Goal: Task Accomplishment & Management: Complete application form

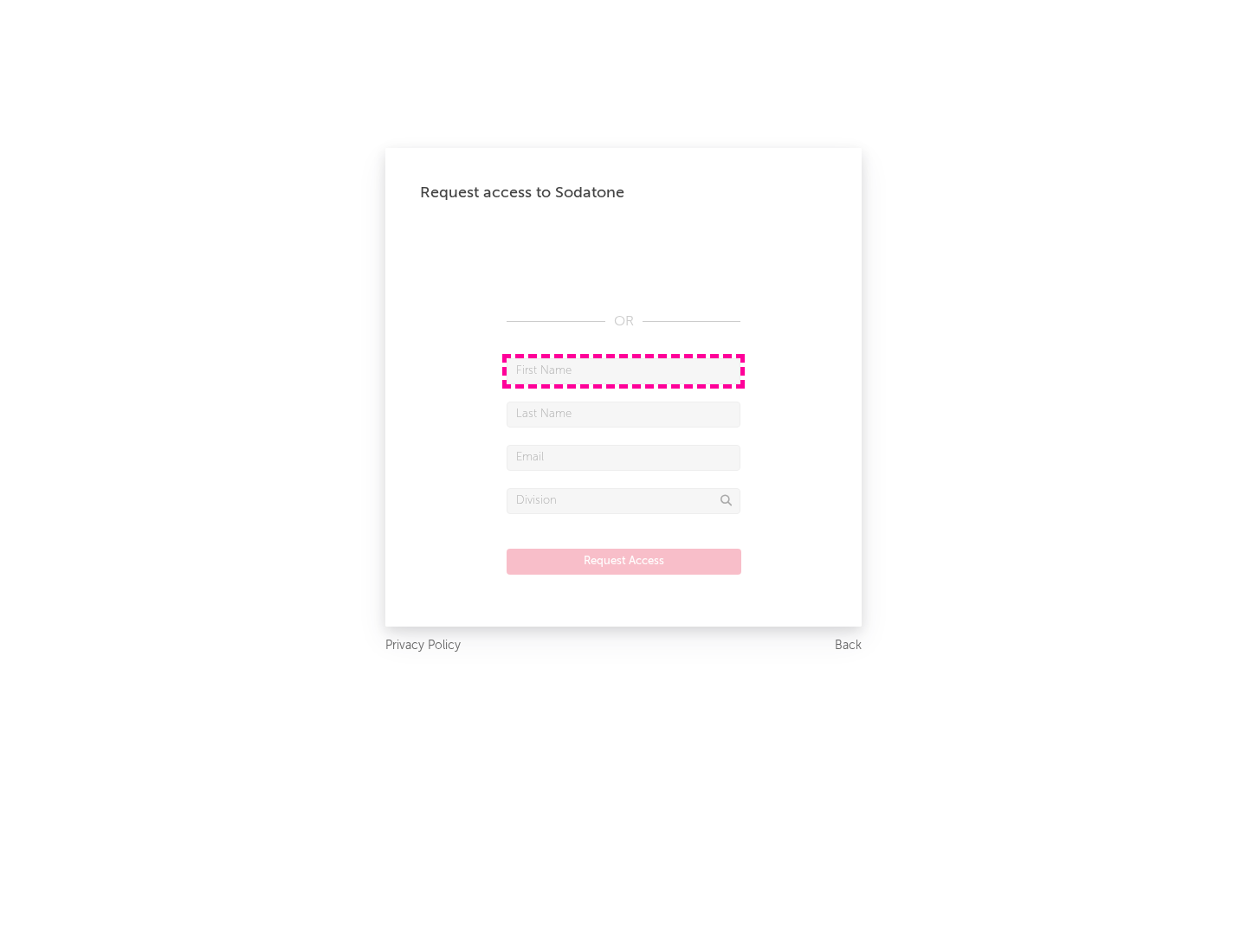
click at [623, 370] on input "text" at bounding box center [623, 371] width 233 height 26
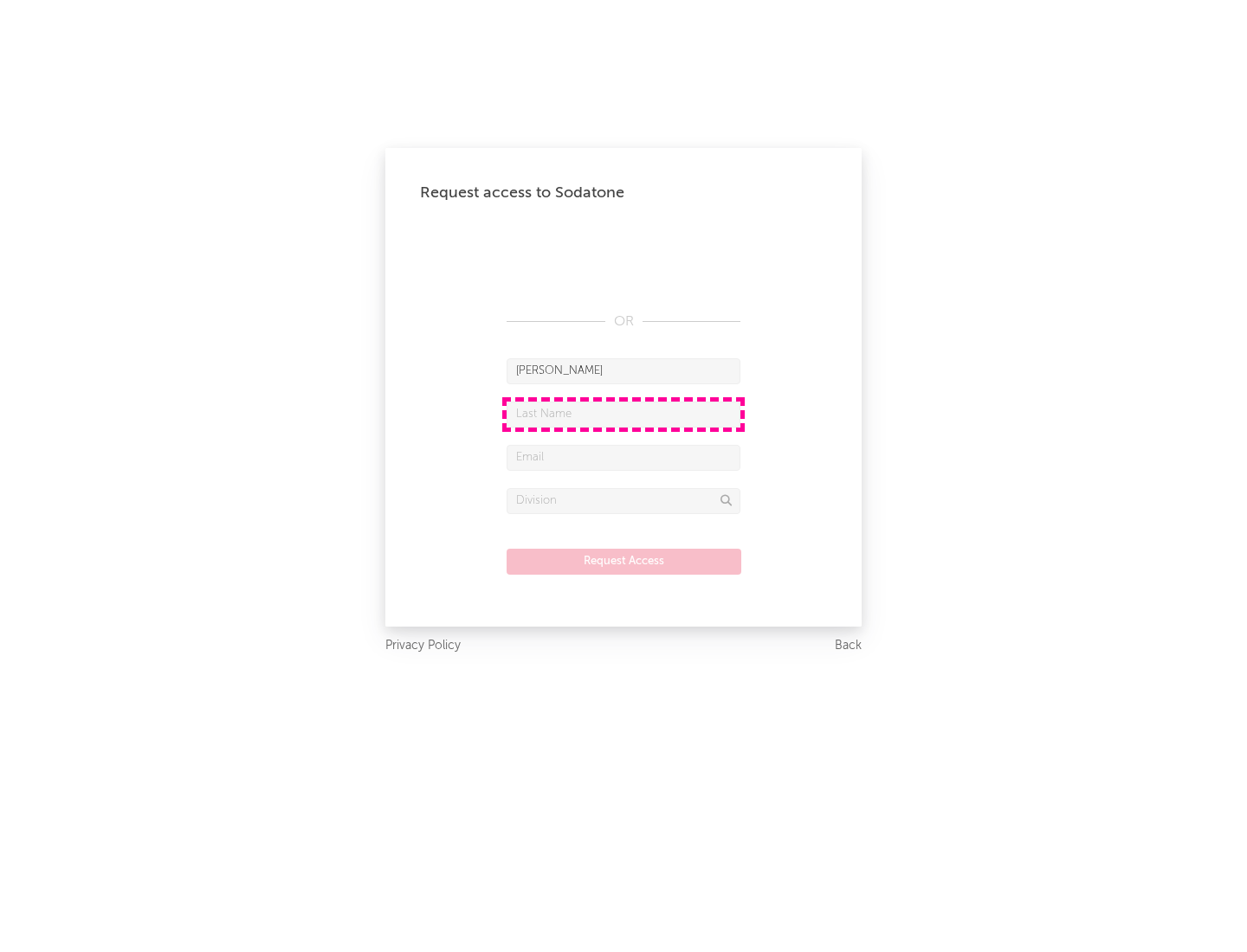
type input "[PERSON_NAME]"
click at [623, 414] on input "text" at bounding box center [623, 415] width 233 height 26
type input "[PERSON_NAME]"
click at [623, 457] on input "text" at bounding box center [623, 458] width 233 height 26
type input "[EMAIL_ADDRESS][DOMAIN_NAME]"
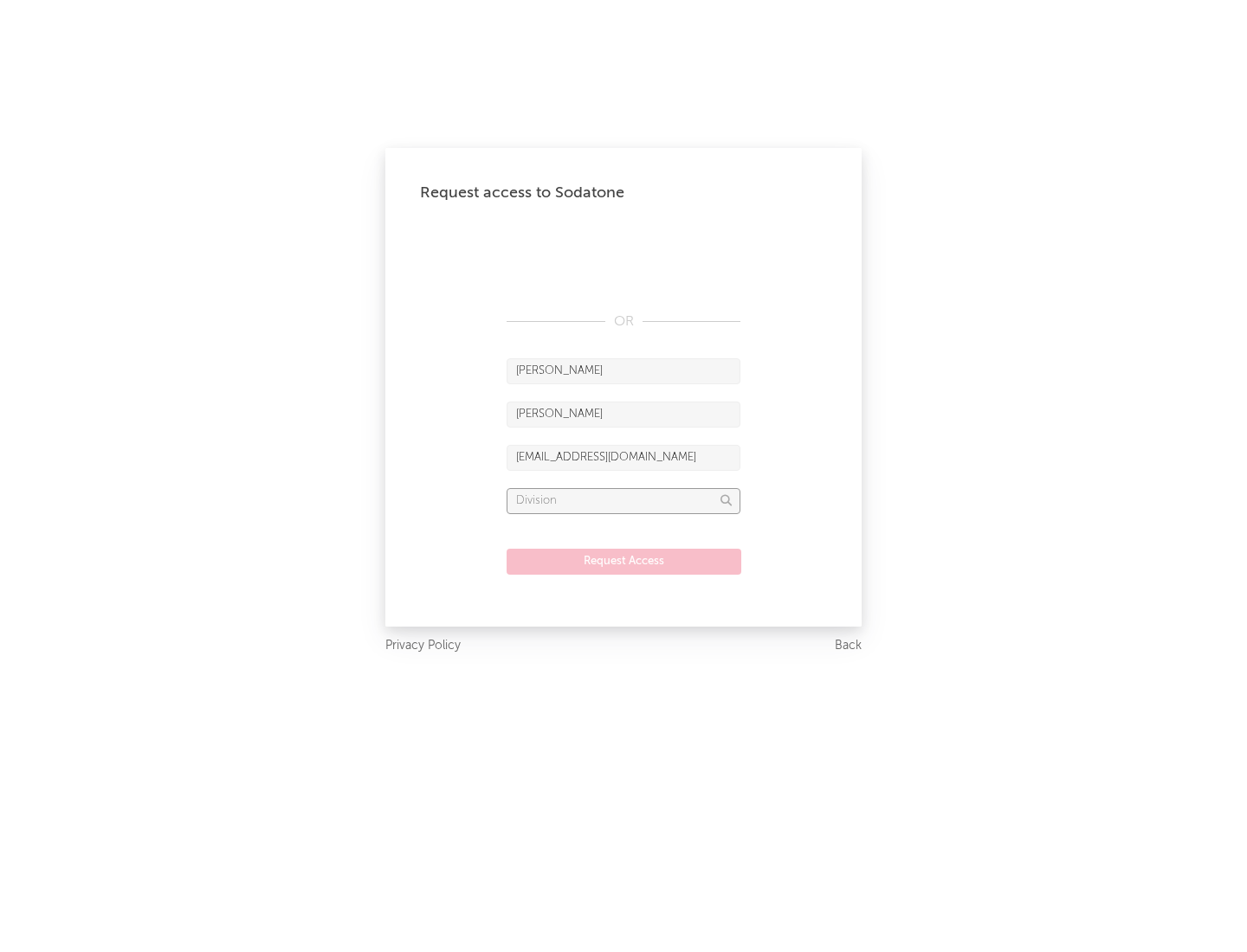
click at [623, 500] on input "text" at bounding box center [623, 501] width 233 height 26
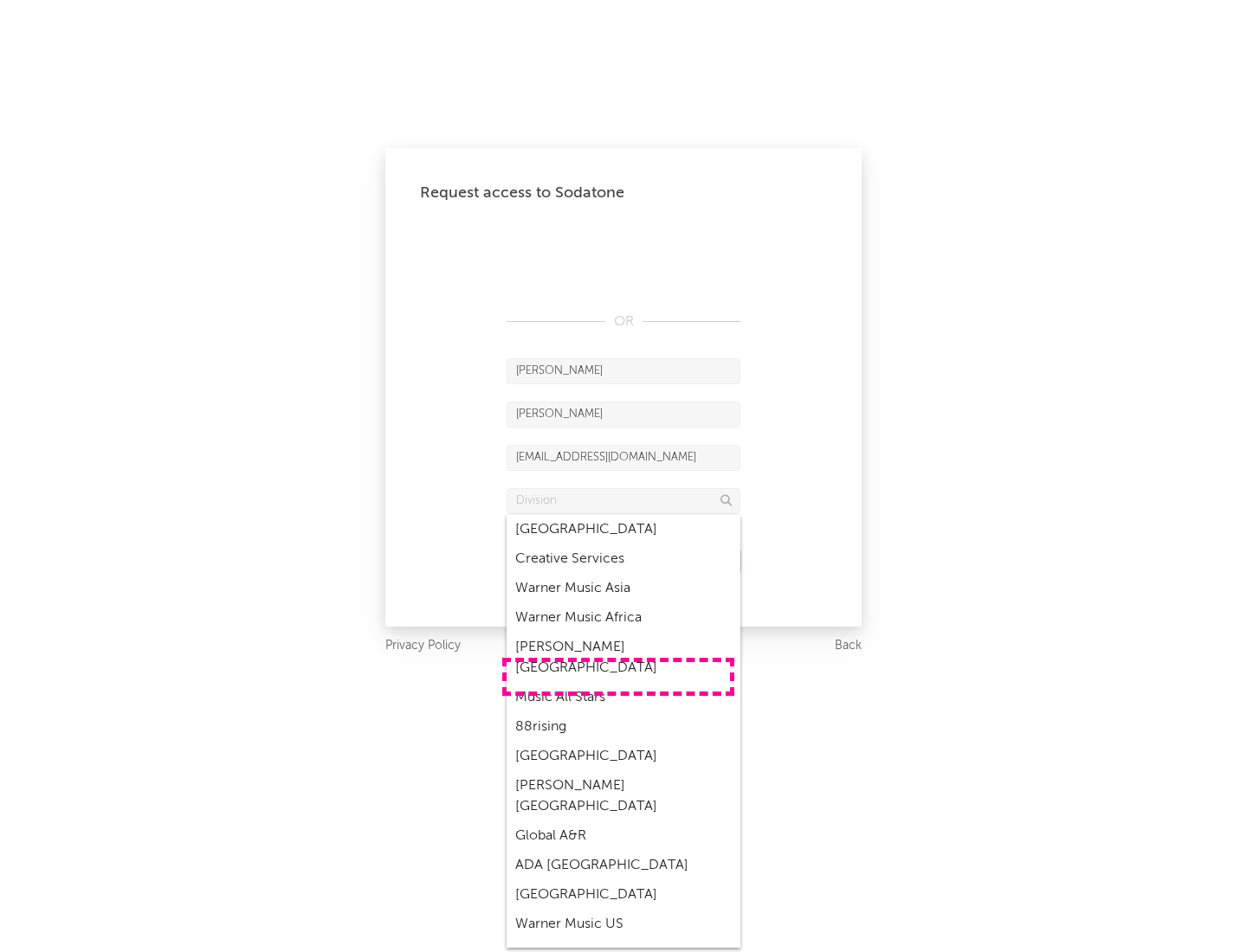
click at [618, 683] on div "Music All Stars" at bounding box center [623, 698] width 233 height 30
type input "Music All Stars"
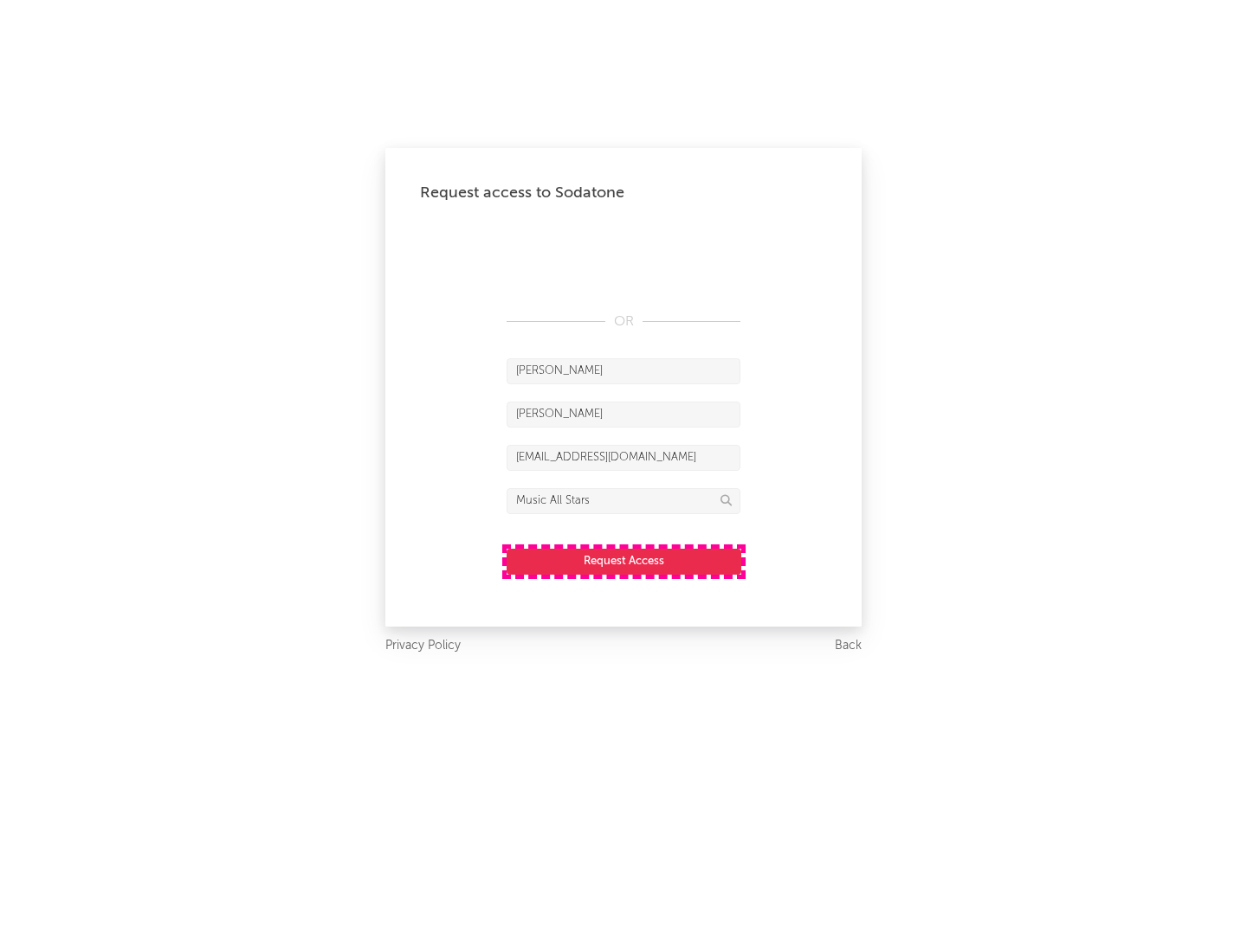
click at [623, 561] on button "Request Access" at bounding box center [623, 562] width 234 height 26
